Goal: Navigation & Orientation: Find specific page/section

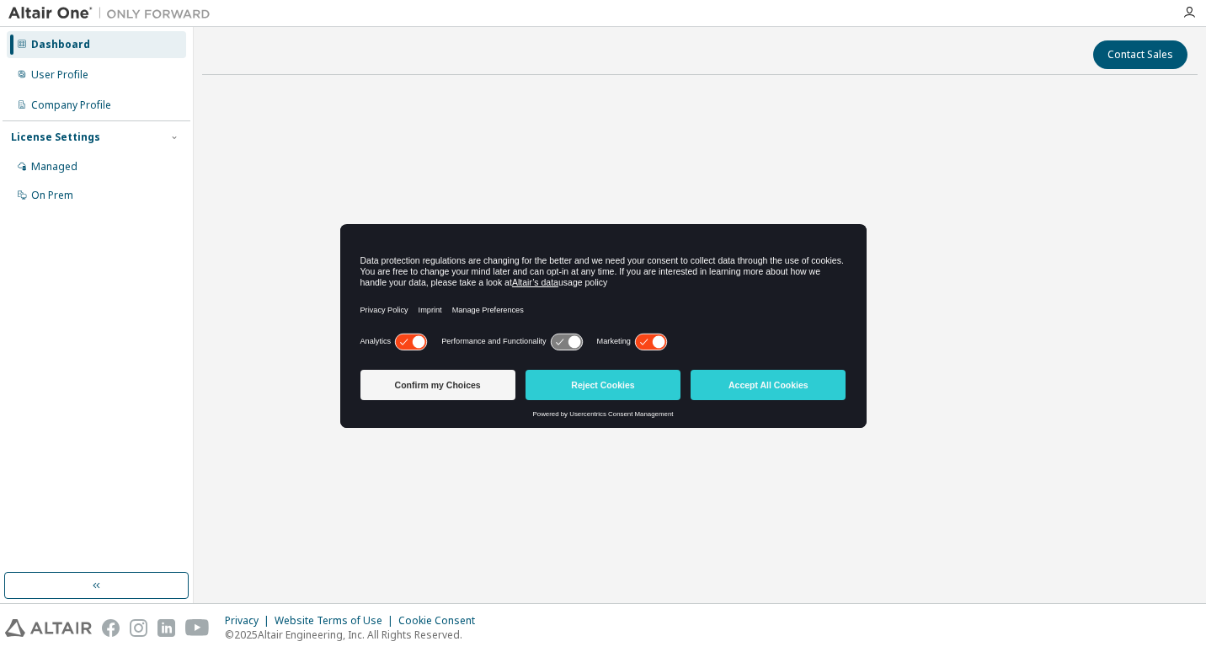
click at [349, 101] on div "Start a free trial in the Altair Marketplace" at bounding box center [700, 300] width 996 height 424
click at [803, 425] on div "Confirm my Choices Reject Cookies Accept All Cookies Powered by Usercentrics Co…" at bounding box center [603, 395] width 526 height 65
